Goal: Browse casually: Explore the website without a specific task or goal

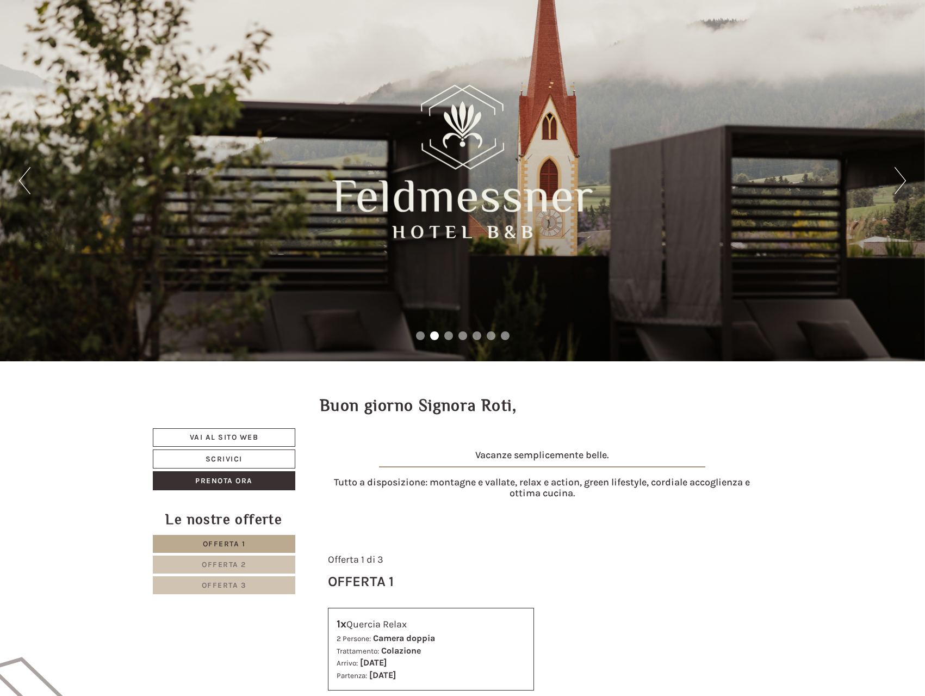
click at [901, 178] on button "Next" at bounding box center [900, 180] width 11 height 27
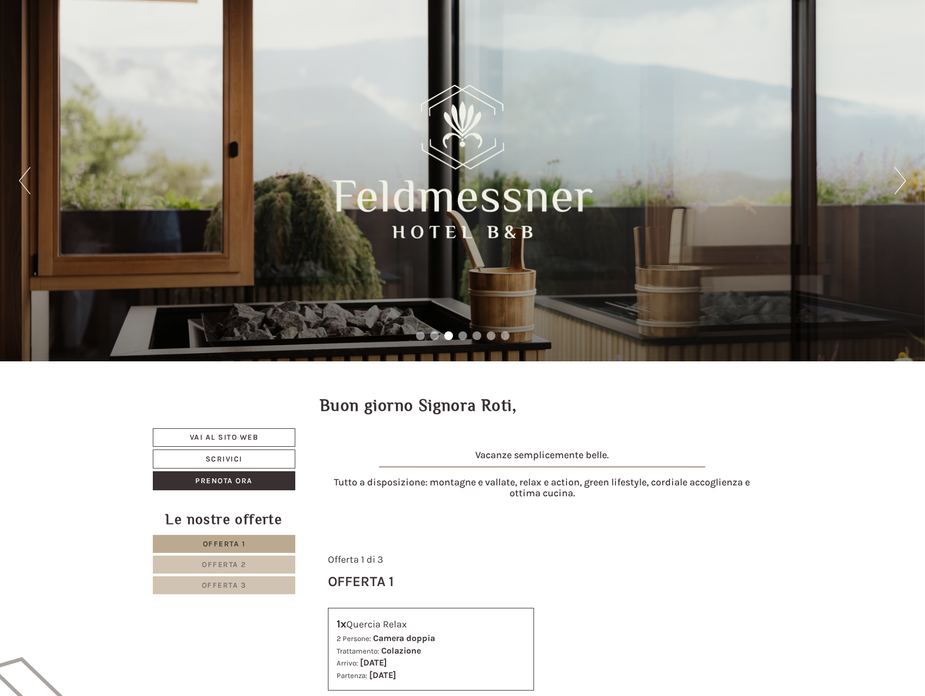
click at [901, 178] on button "Next" at bounding box center [900, 180] width 11 height 27
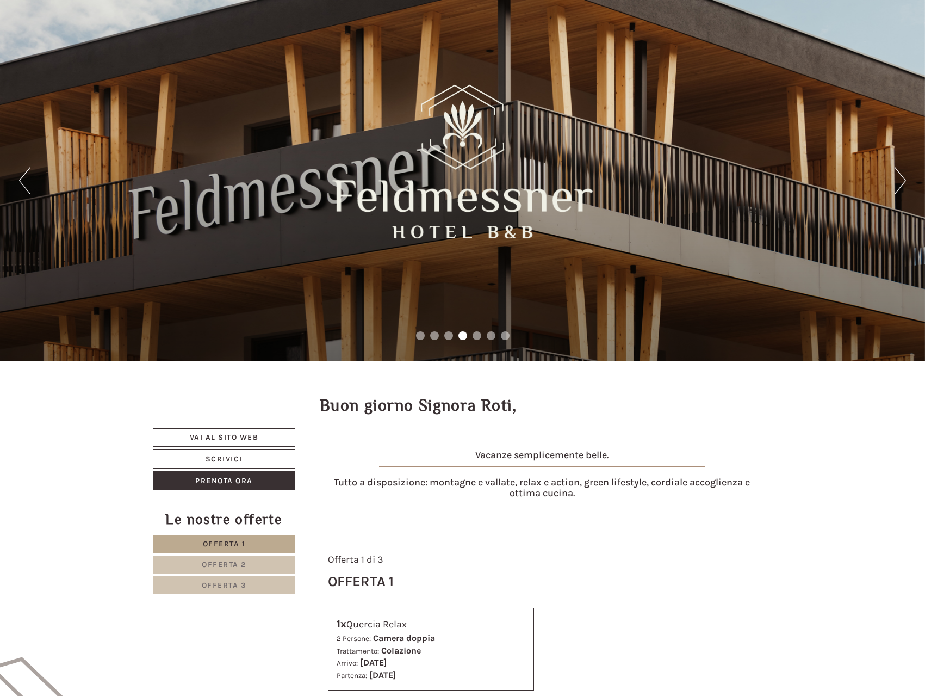
click at [901, 178] on button "Next" at bounding box center [900, 180] width 11 height 27
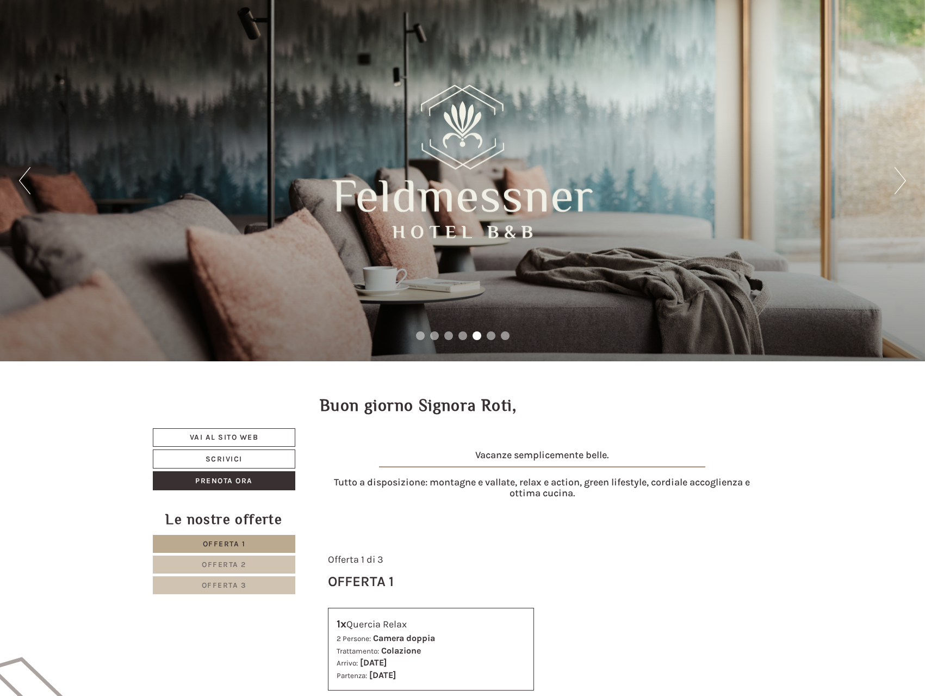
click at [901, 178] on button "Next" at bounding box center [900, 180] width 11 height 27
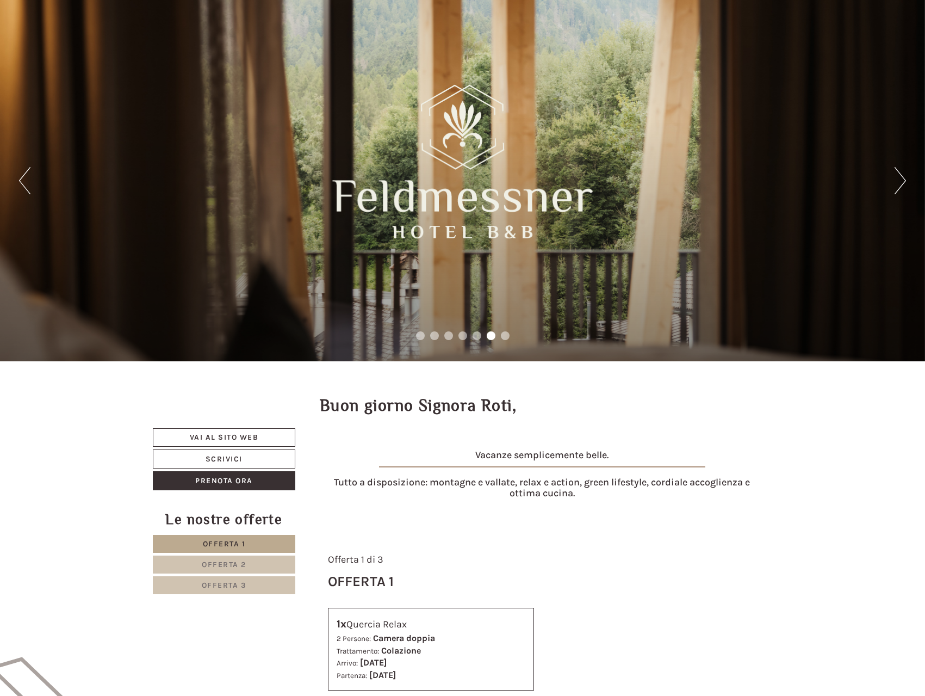
click at [901, 178] on button "Next" at bounding box center [900, 180] width 11 height 27
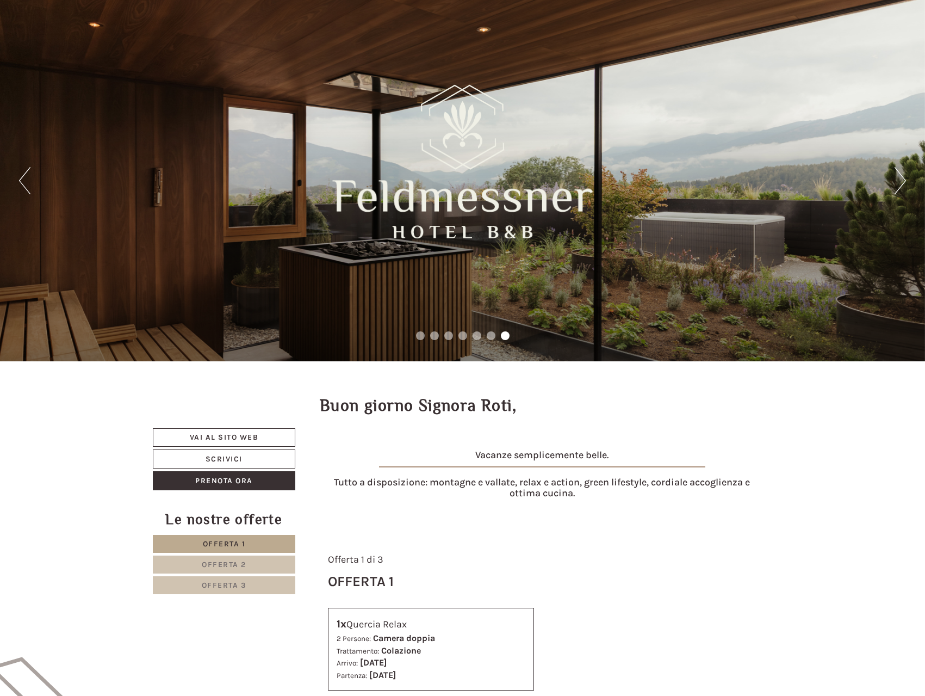
click at [901, 178] on button "Next" at bounding box center [900, 180] width 11 height 27
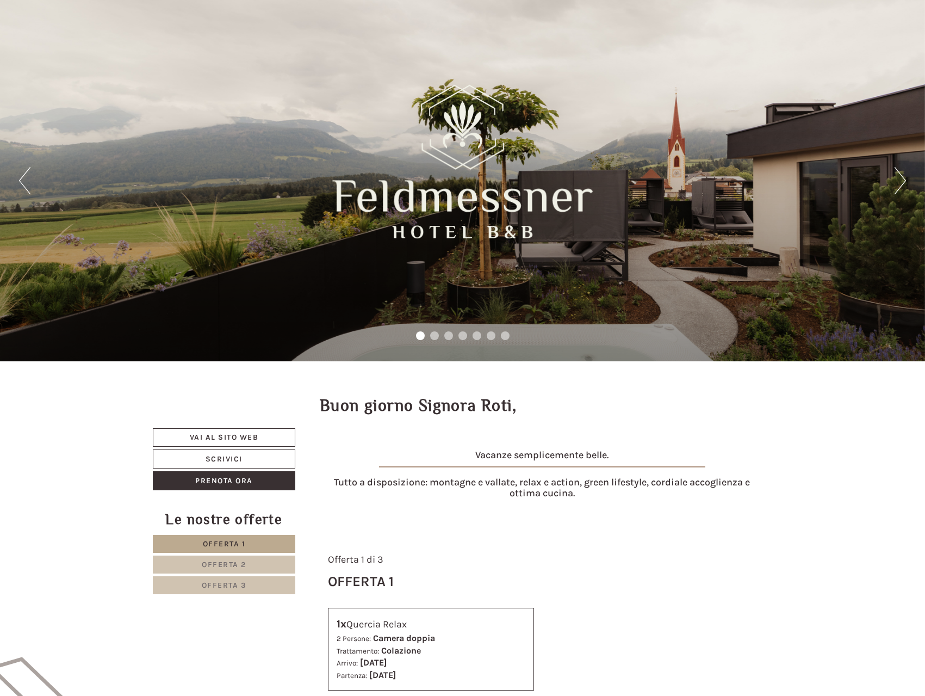
click at [901, 178] on button "Next" at bounding box center [900, 180] width 11 height 27
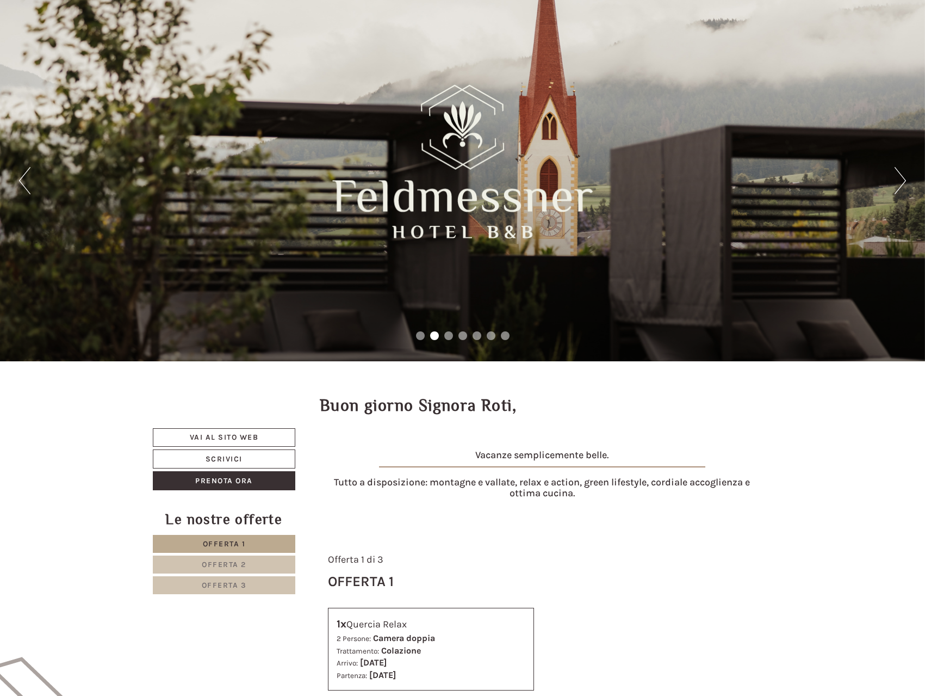
click at [901, 178] on button "Next" at bounding box center [900, 180] width 11 height 27
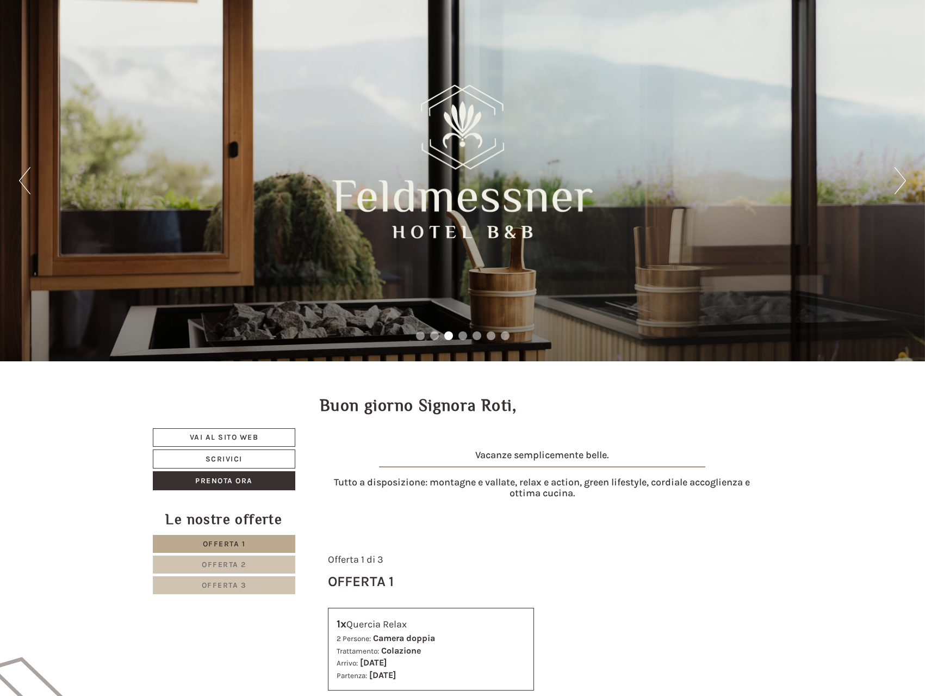
click at [901, 178] on button "Next" at bounding box center [900, 180] width 11 height 27
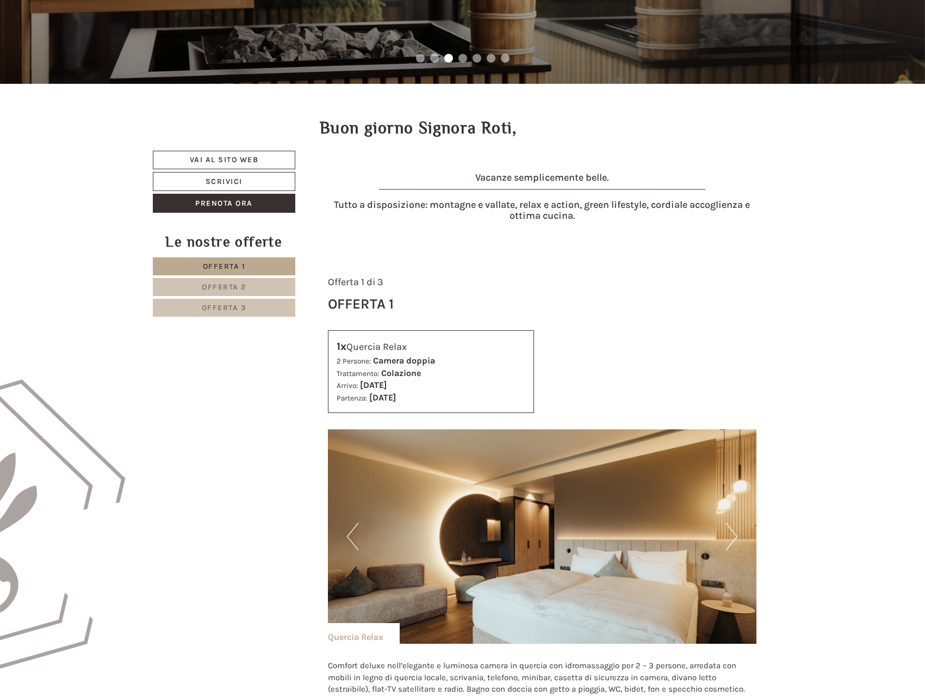
scroll to position [499, 0]
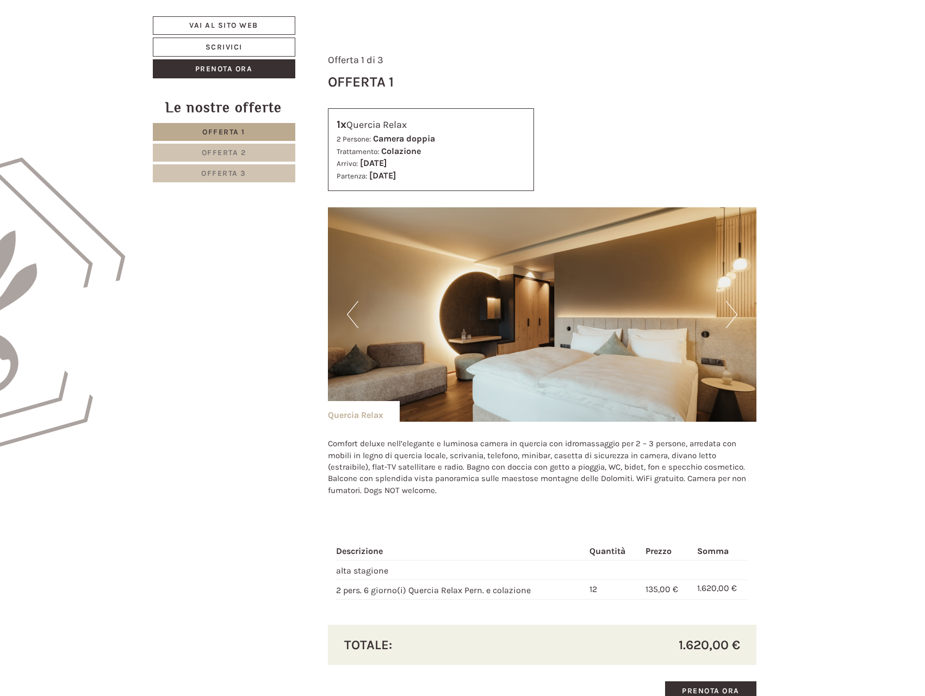
click at [736, 315] on button "Next" at bounding box center [731, 314] width 11 height 27
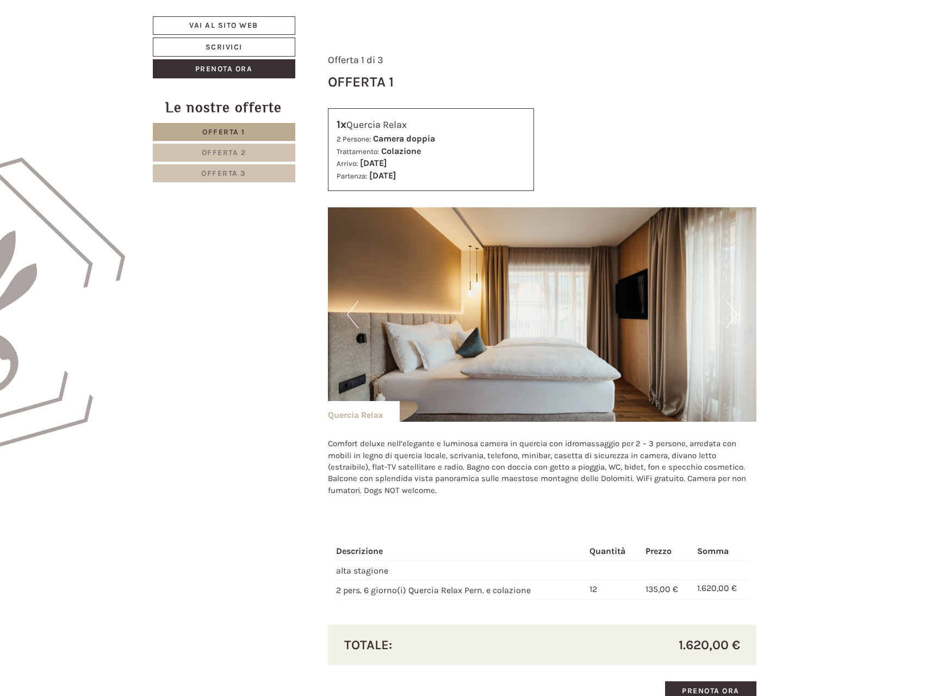
click at [736, 314] on button "Next" at bounding box center [731, 314] width 11 height 27
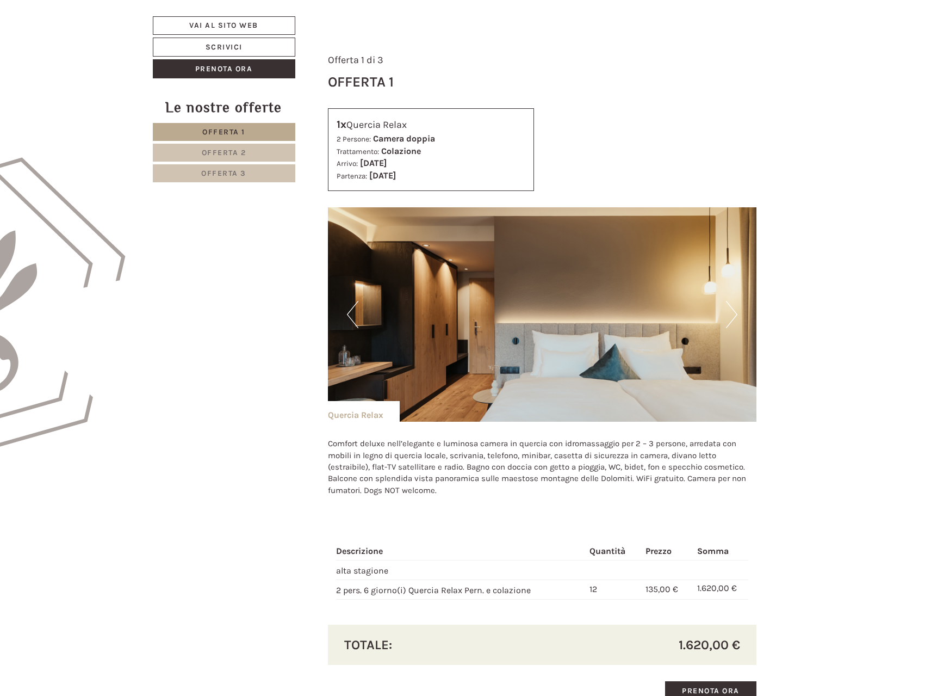
click at [736, 314] on button "Next" at bounding box center [731, 314] width 11 height 27
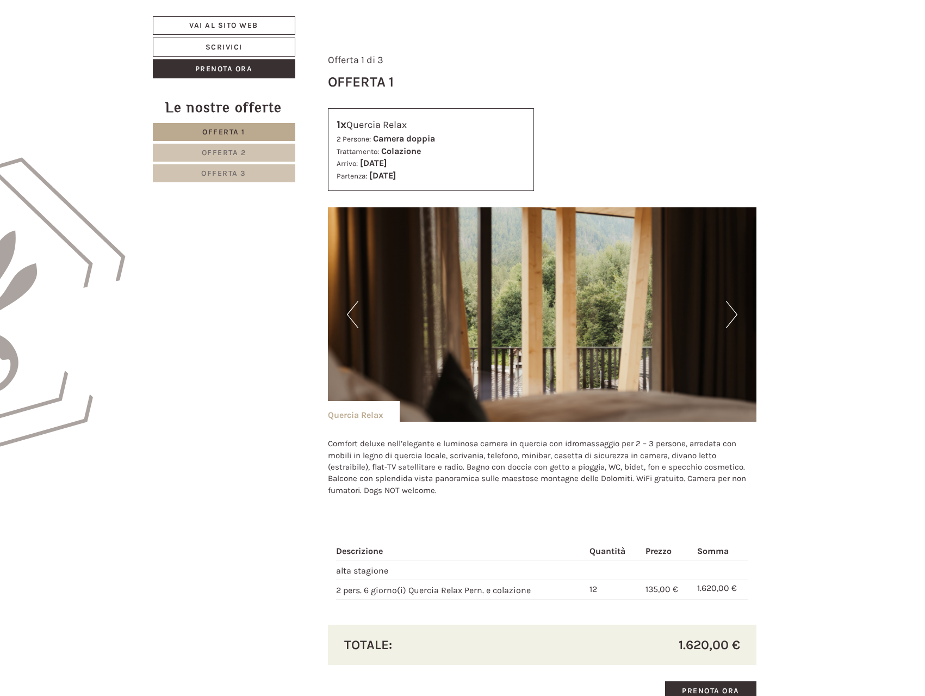
click at [736, 314] on button "Next" at bounding box center [731, 314] width 11 height 27
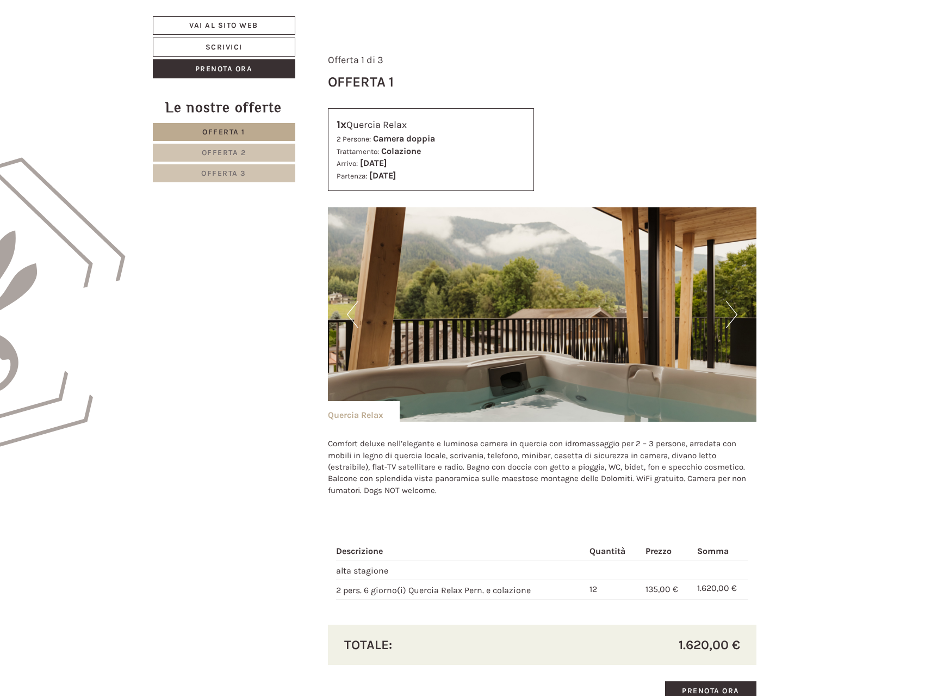
click at [736, 314] on button "Next" at bounding box center [731, 314] width 11 height 27
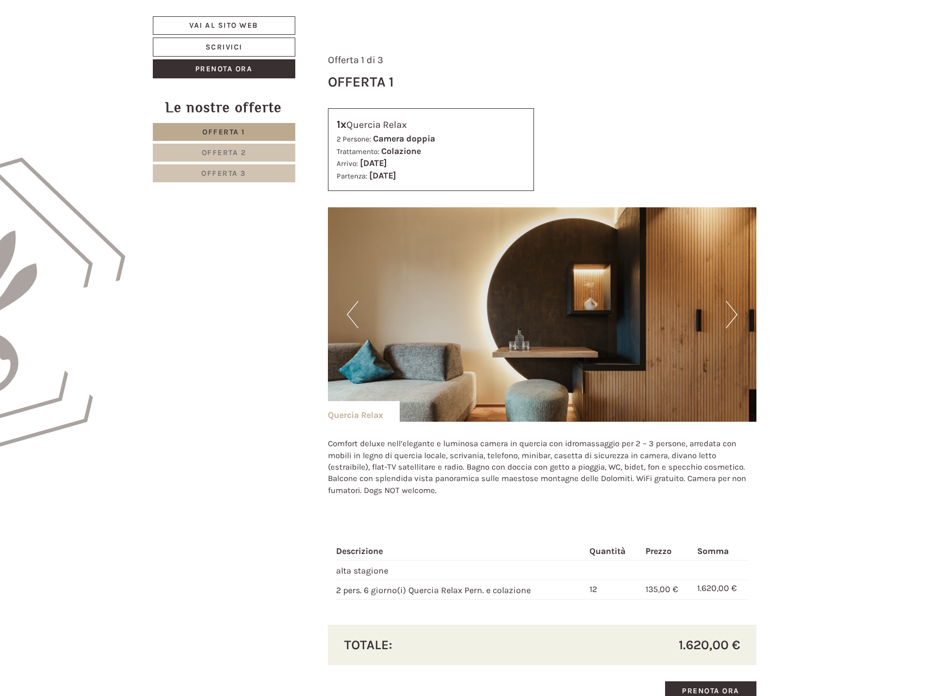
click at [736, 314] on button "Next" at bounding box center [731, 314] width 11 height 27
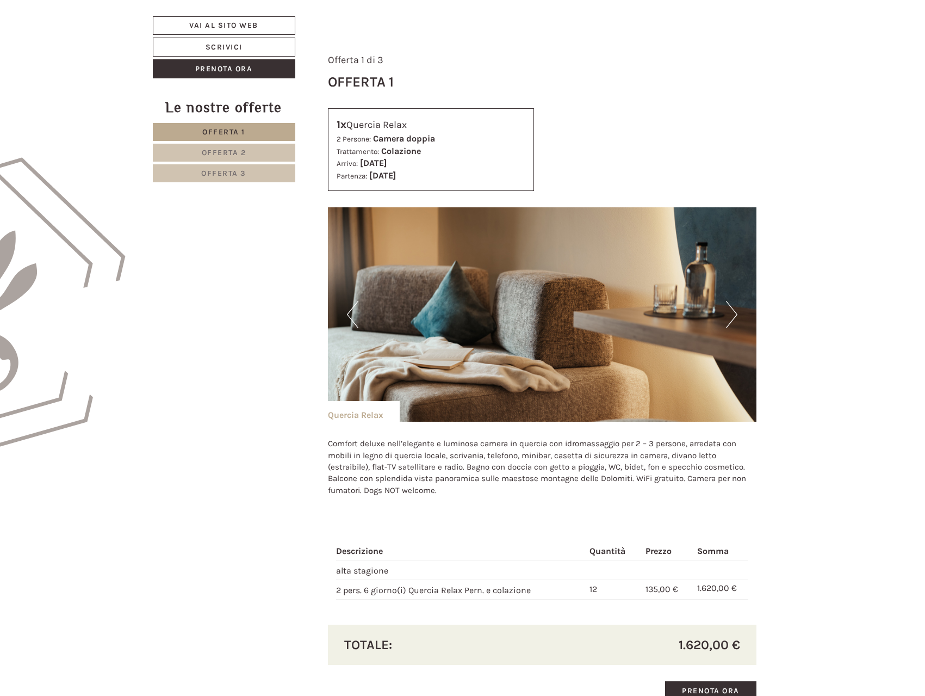
click at [736, 314] on button "Next" at bounding box center [731, 314] width 11 height 27
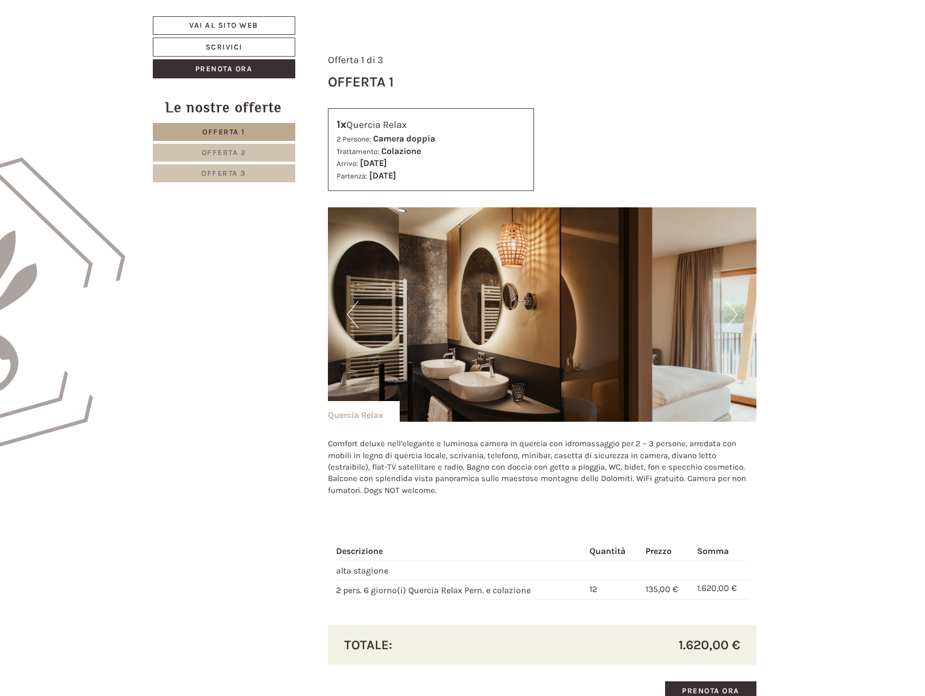
click at [736, 314] on button "Next" at bounding box center [731, 314] width 11 height 27
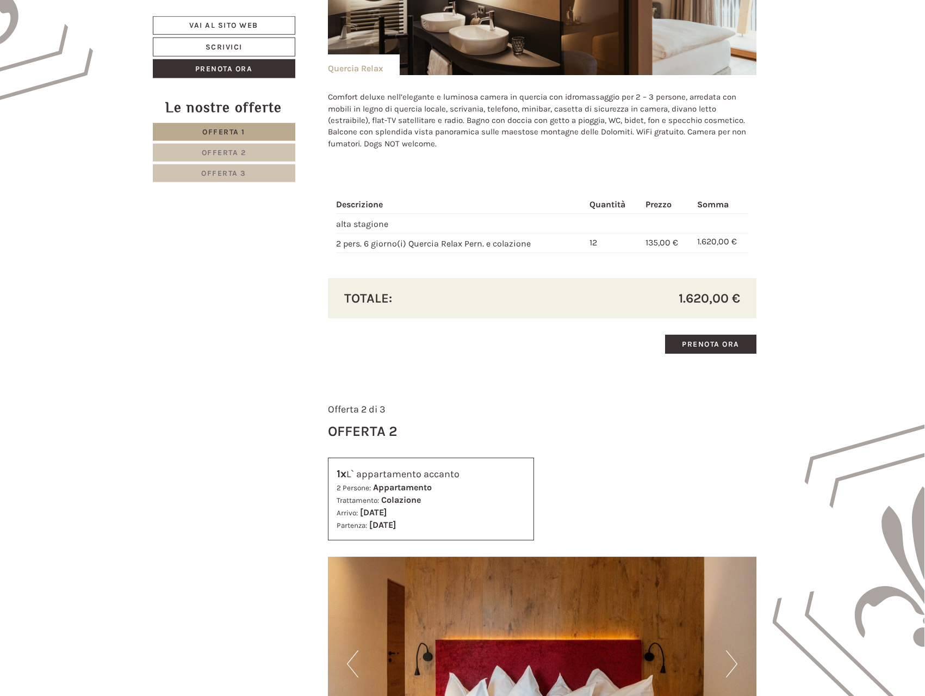
scroll to position [999, 0]
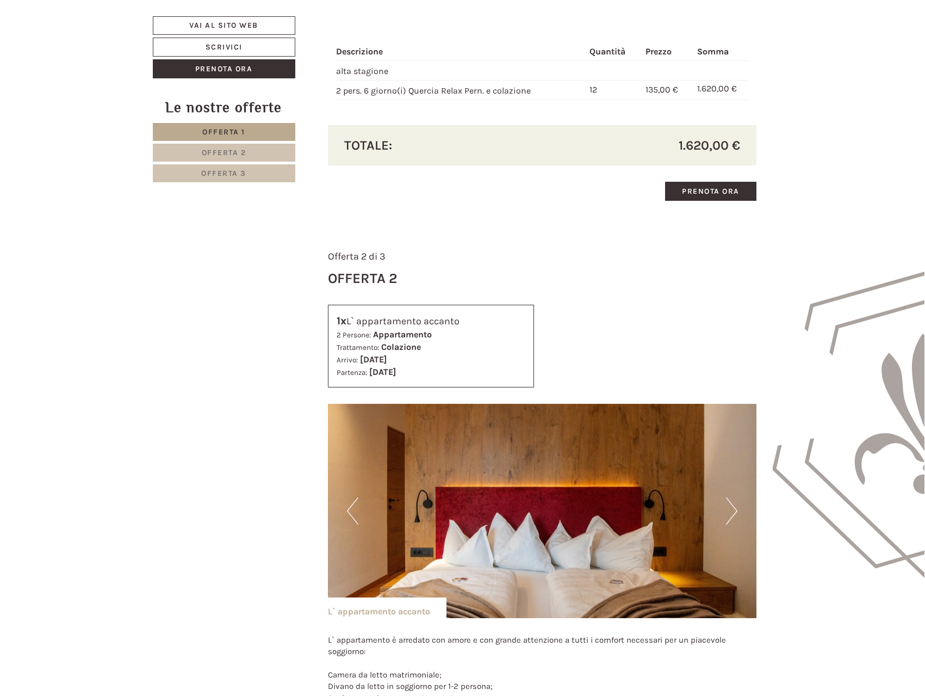
click at [726, 502] on img at bounding box center [542, 511] width 429 height 214
click at [735, 510] on button "Next" at bounding box center [731, 510] width 11 height 27
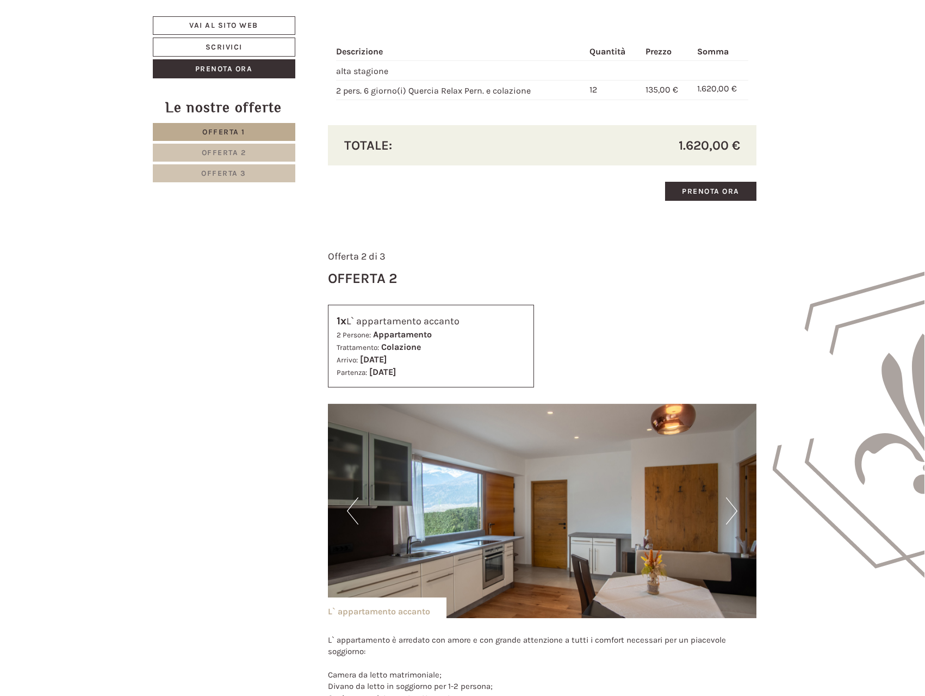
click at [735, 510] on button "Next" at bounding box center [731, 510] width 11 height 27
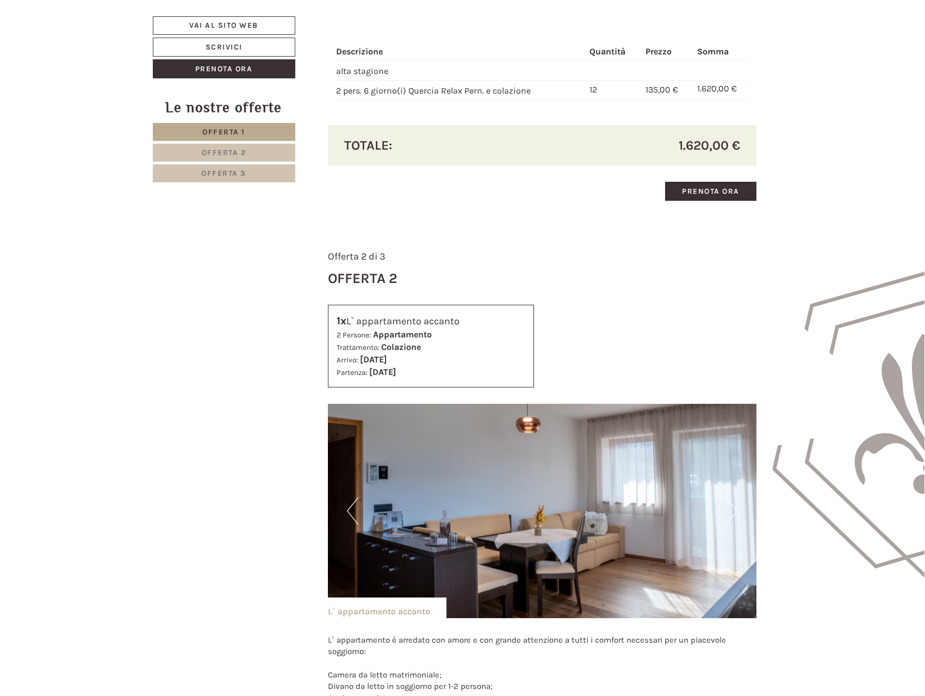
click at [735, 510] on button "Next" at bounding box center [731, 510] width 11 height 27
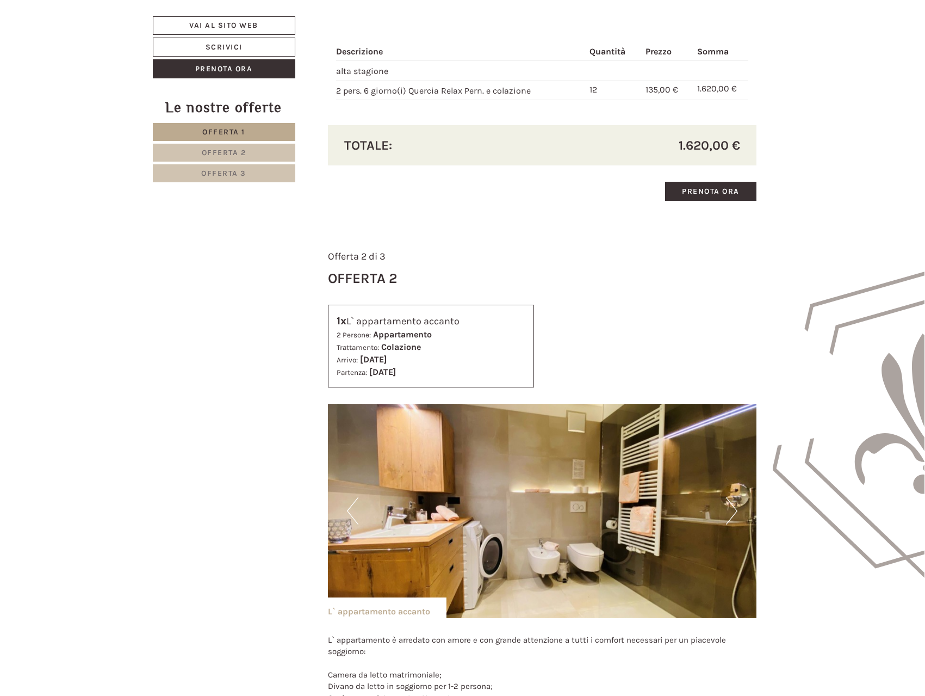
click at [735, 510] on button "Next" at bounding box center [731, 510] width 11 height 27
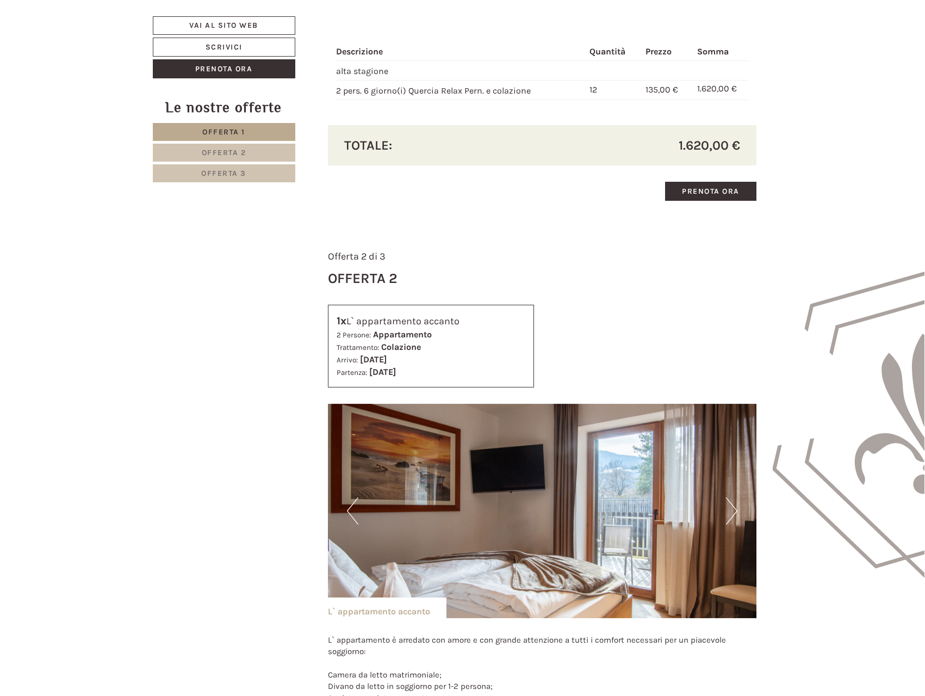
click at [735, 510] on button "Next" at bounding box center [731, 510] width 11 height 27
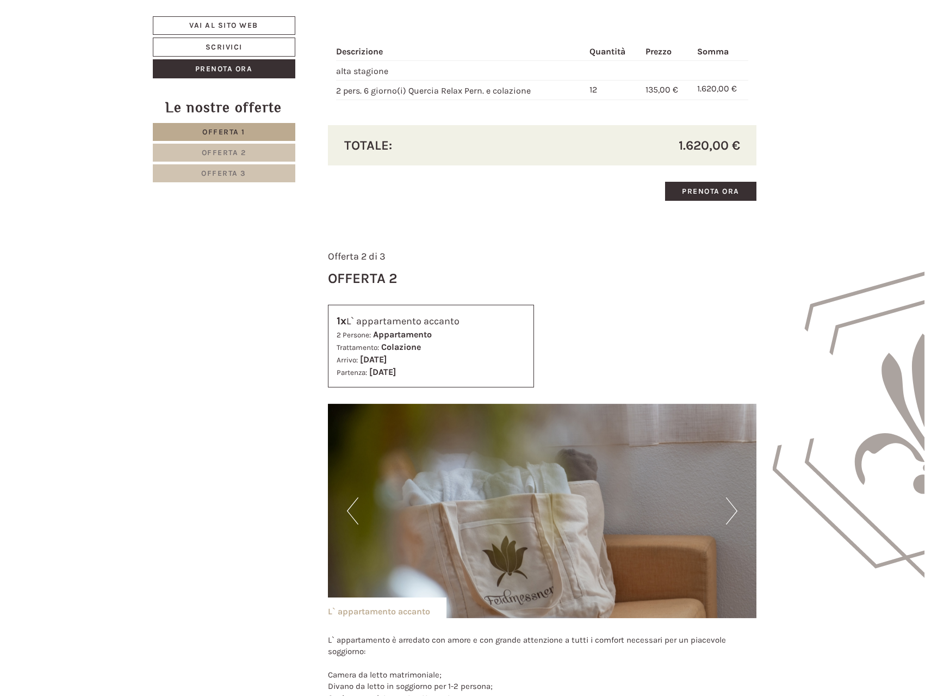
click at [735, 510] on button "Next" at bounding box center [731, 510] width 11 height 27
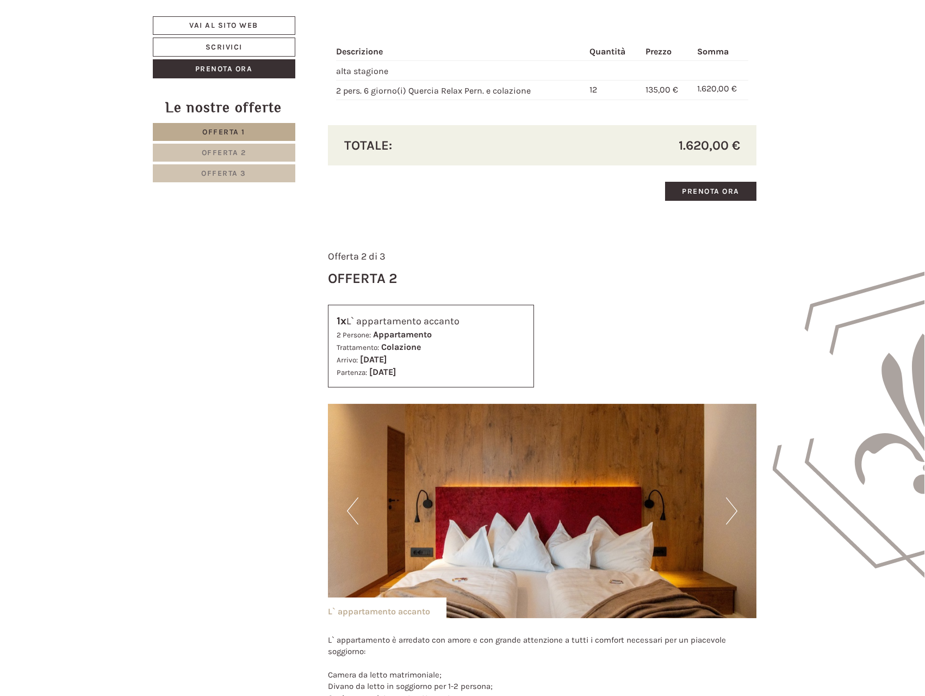
click at [735, 510] on button "Next" at bounding box center [731, 510] width 11 height 27
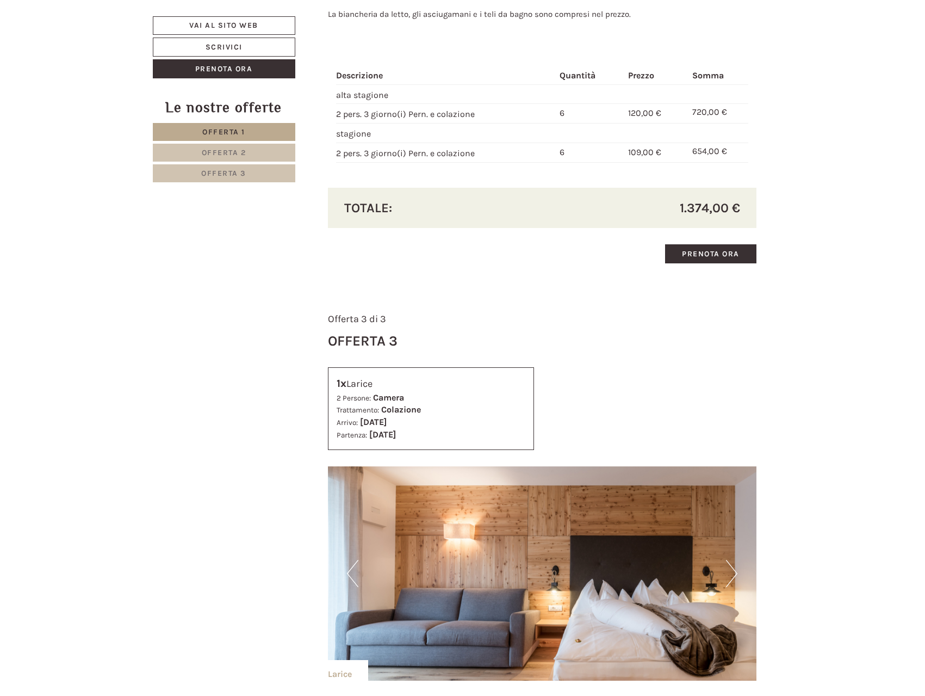
scroll to position [1998, 0]
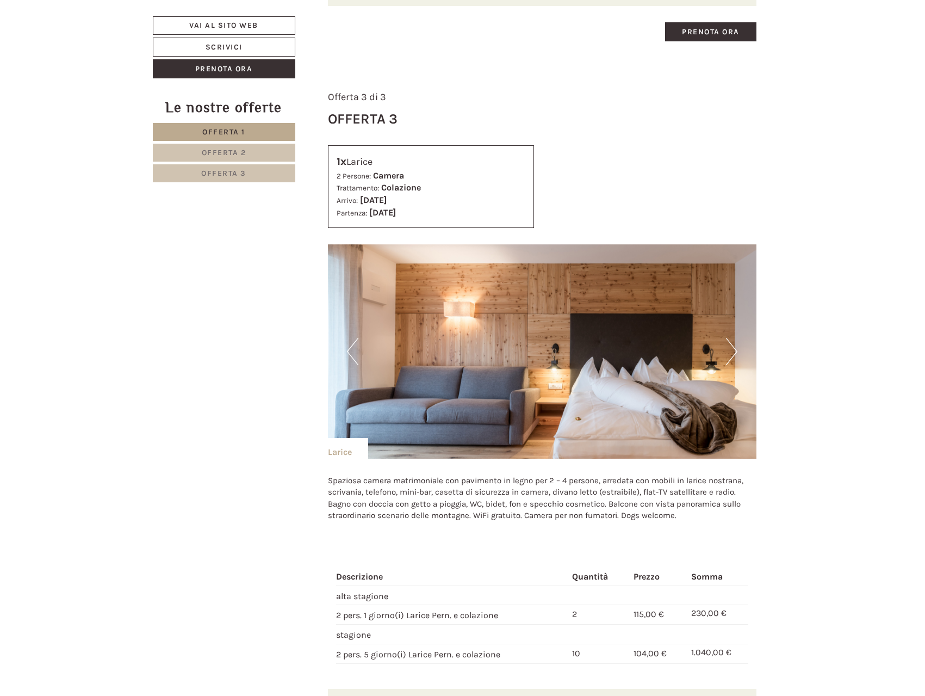
click at [735, 348] on button "Next" at bounding box center [731, 351] width 11 height 27
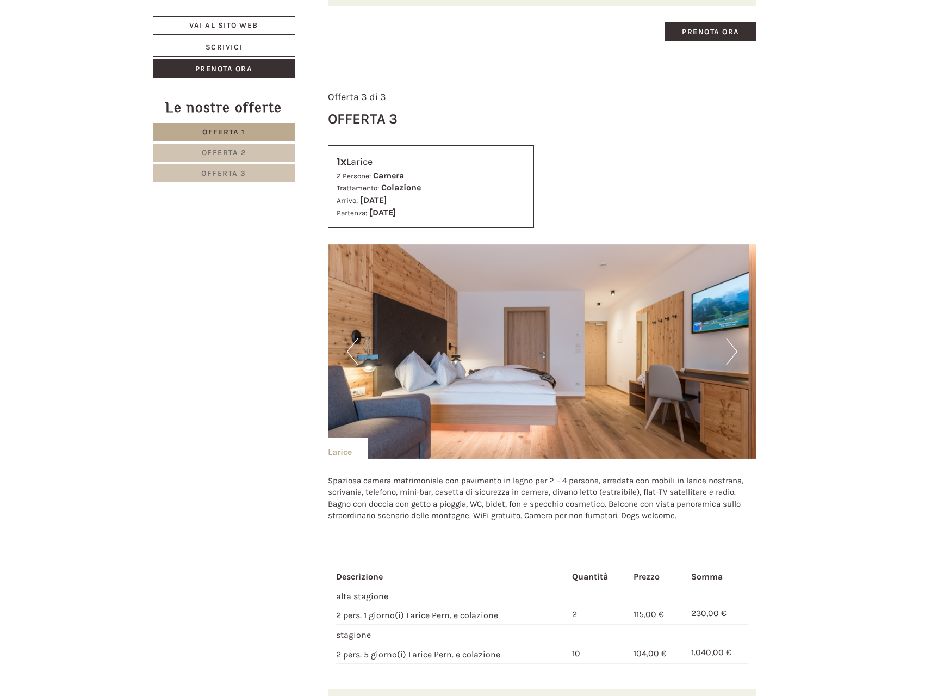
click at [735, 348] on button "Next" at bounding box center [731, 351] width 11 height 27
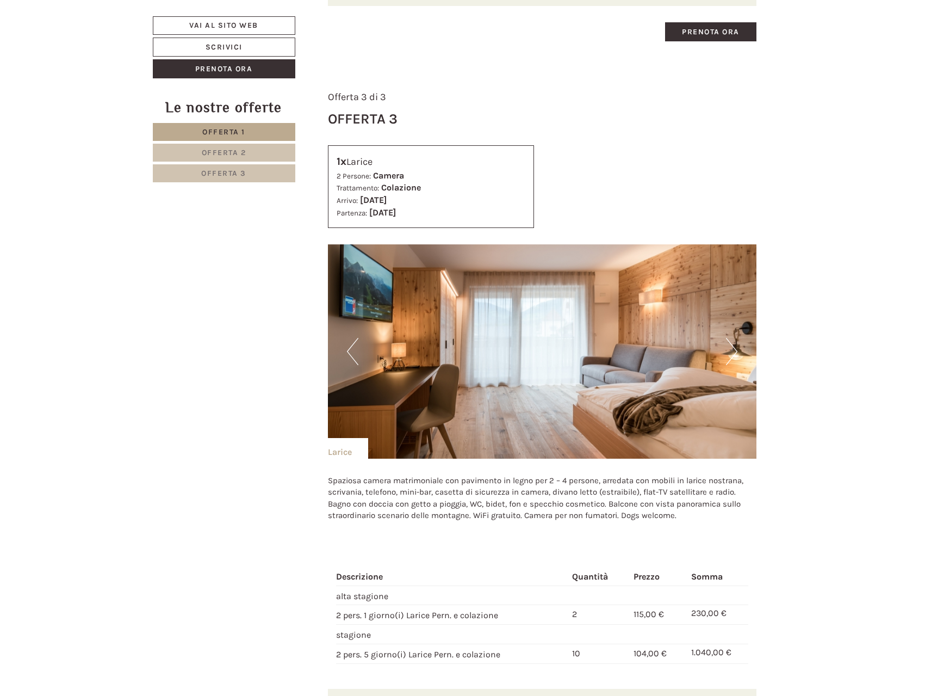
click at [735, 348] on button "Next" at bounding box center [731, 351] width 11 height 27
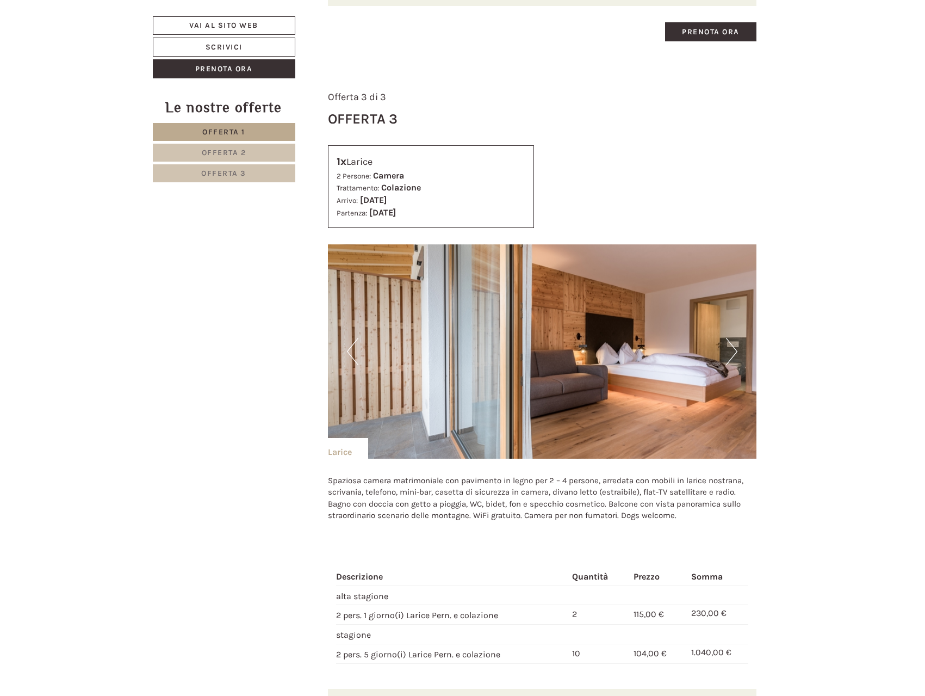
click at [735, 348] on button "Next" at bounding box center [731, 351] width 11 height 27
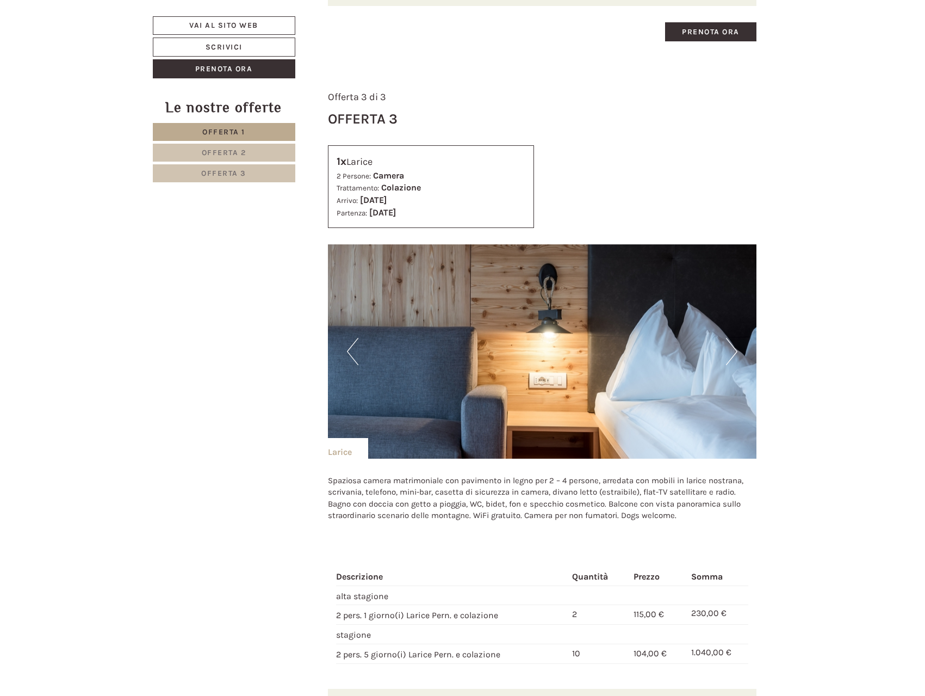
click at [735, 348] on button "Next" at bounding box center [731, 351] width 11 height 27
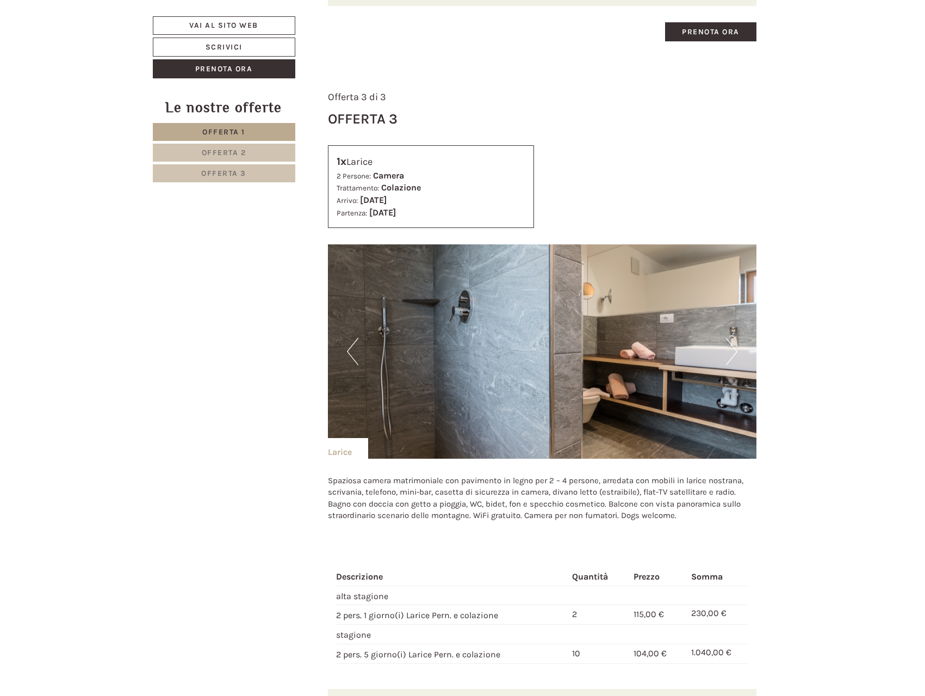
click at [735, 348] on button "Next" at bounding box center [731, 351] width 11 height 27
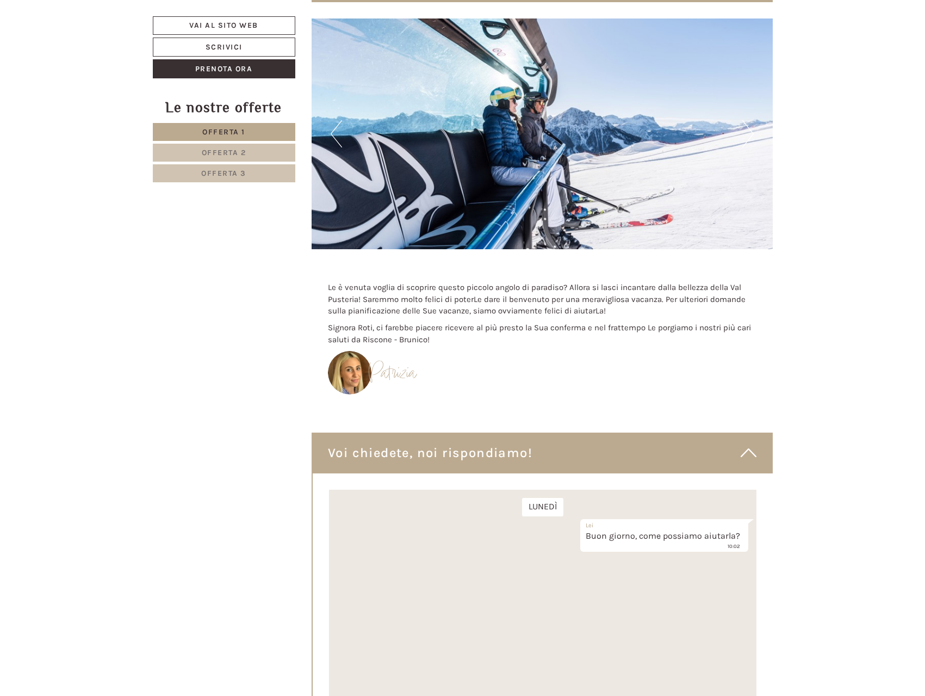
scroll to position [5549, 0]
